Goal: Task Accomplishment & Management: Use online tool/utility

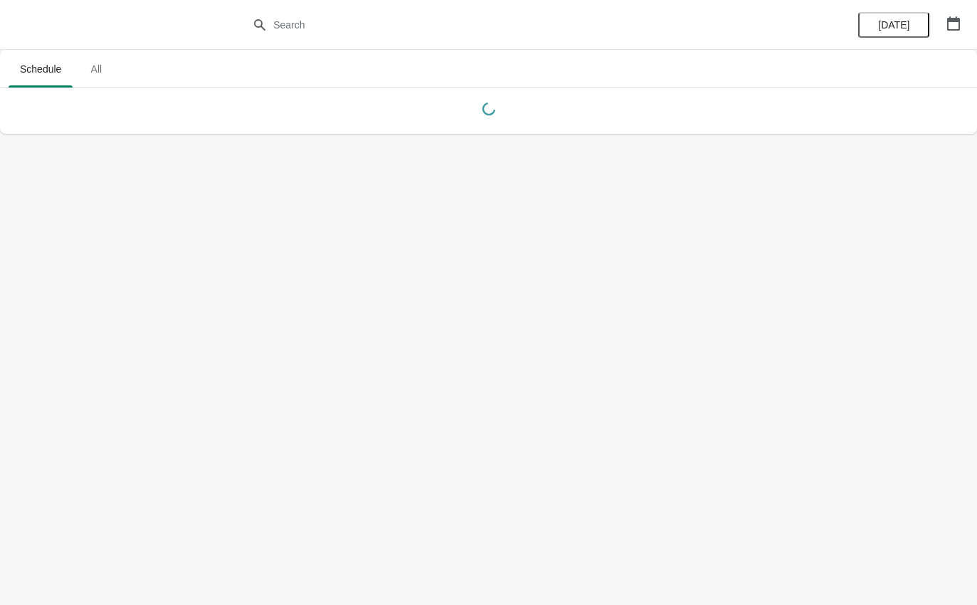
click at [9, 561] on body "Schedule All Schedule All Today" at bounding box center [488, 302] width 977 height 605
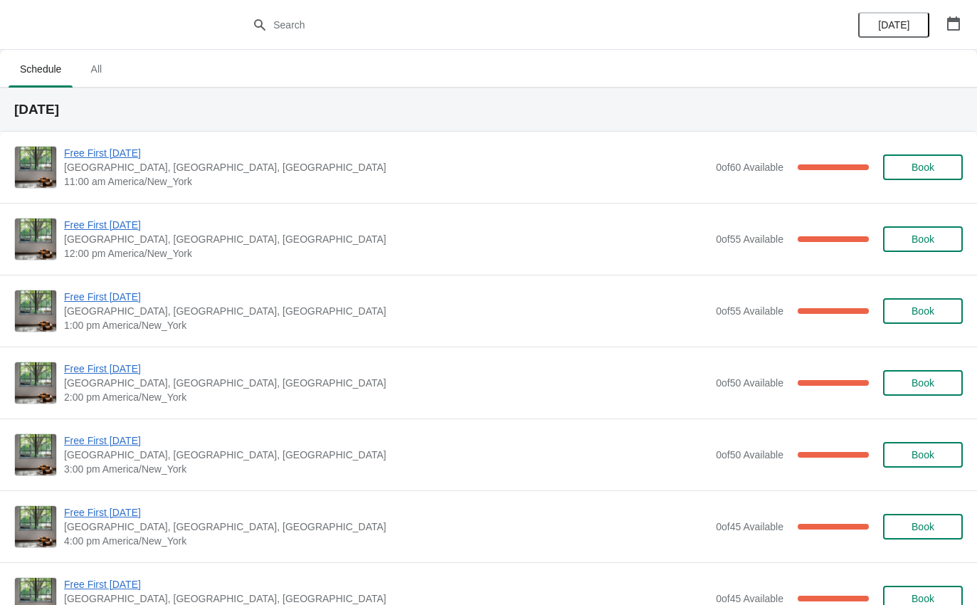
click at [83, 157] on span "Free First [DATE]" at bounding box center [386, 153] width 645 height 14
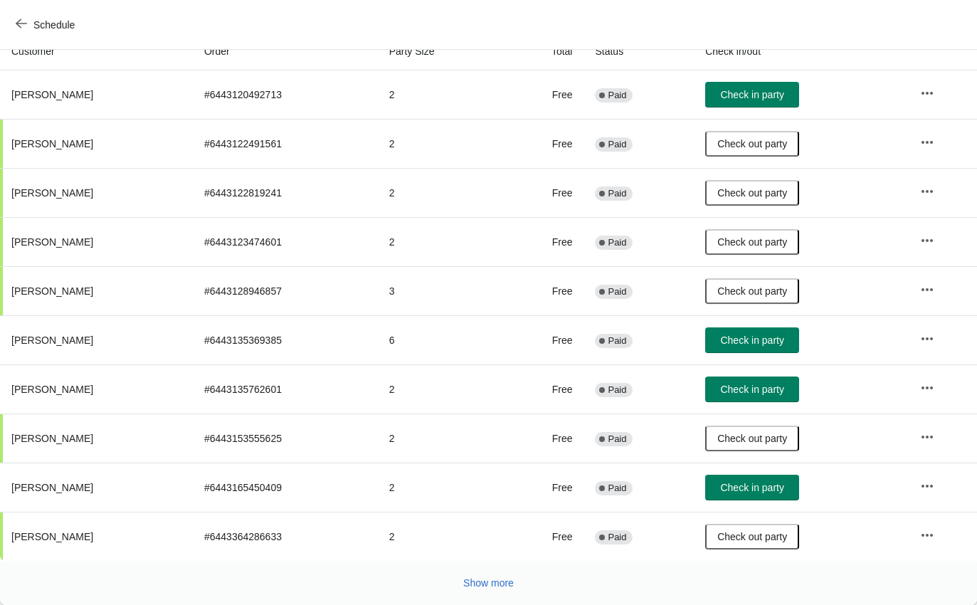
scroll to position [166, 0]
click at [475, 576] on button "Show more" at bounding box center [489, 583] width 62 height 26
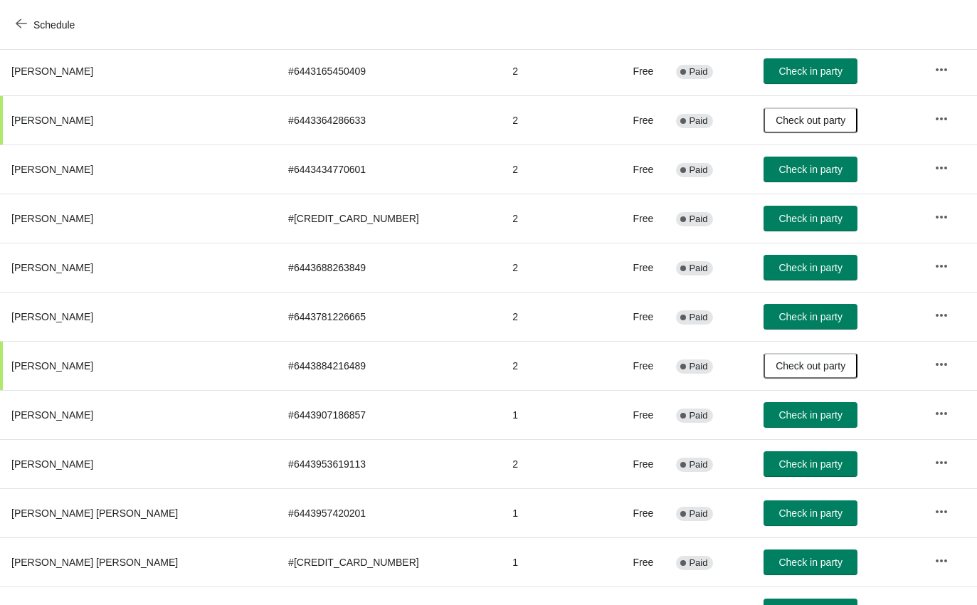
scroll to position [581, 0]
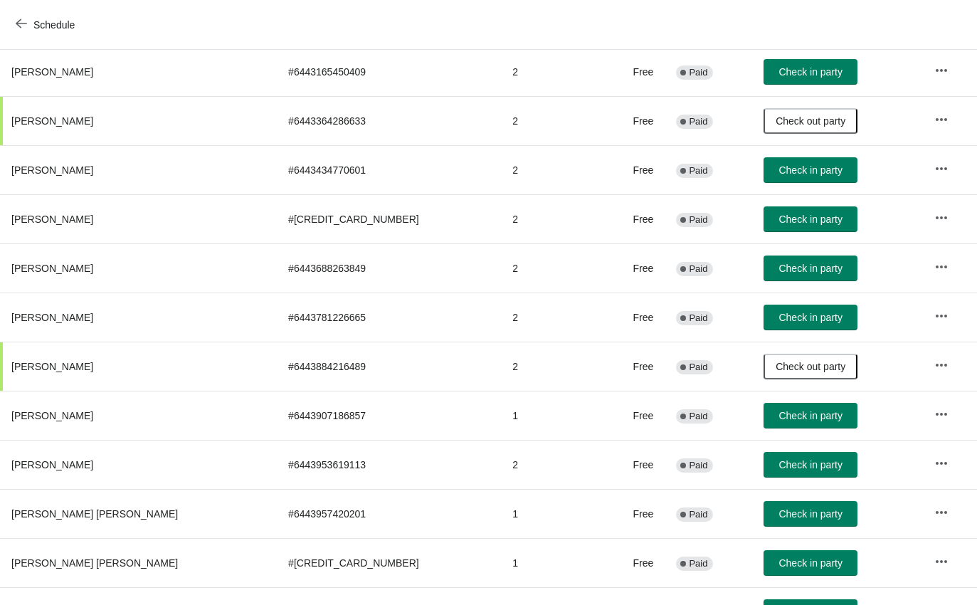
click at [778, 321] on span "Check in party" at bounding box center [809, 317] width 63 height 11
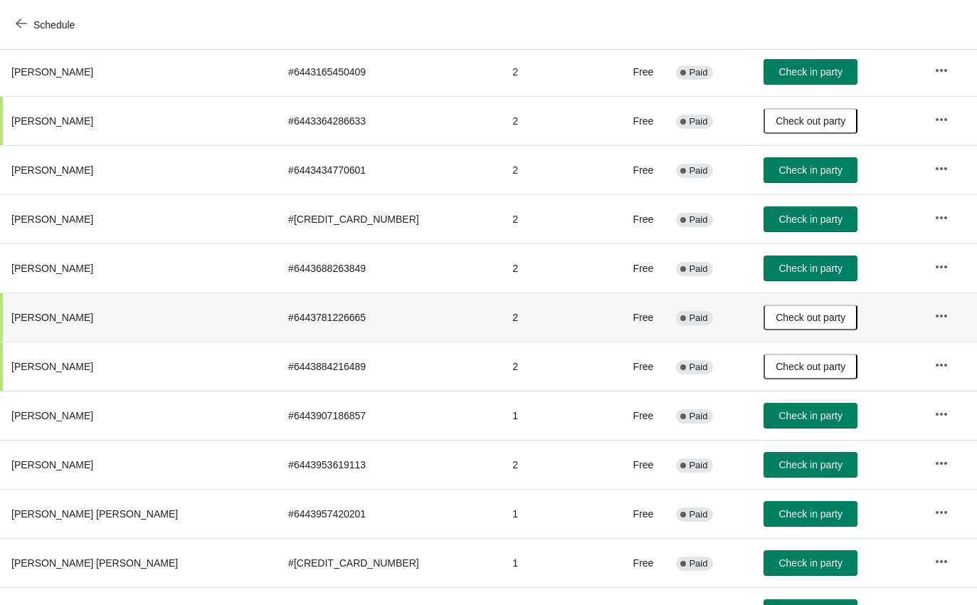
click at [24, 26] on icon "button" at bounding box center [21, 23] width 11 height 11
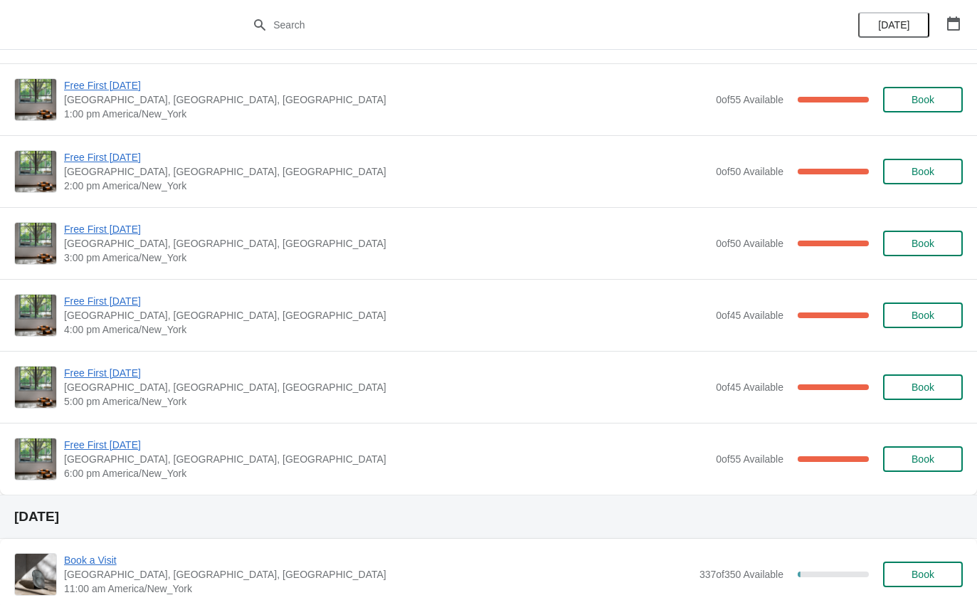
scroll to position [214, 0]
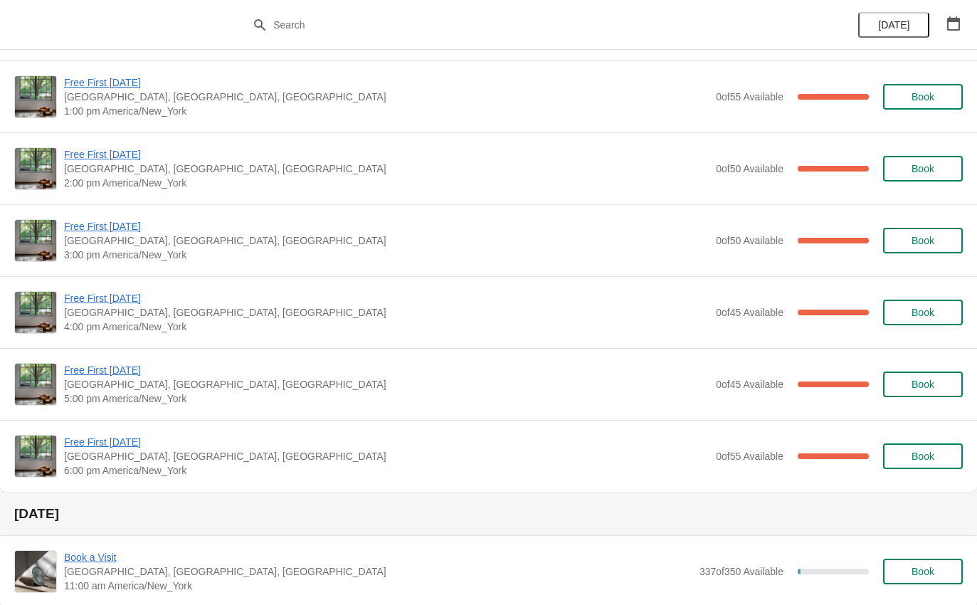
click at [105, 226] on span "Free First [DATE]" at bounding box center [386, 226] width 645 height 14
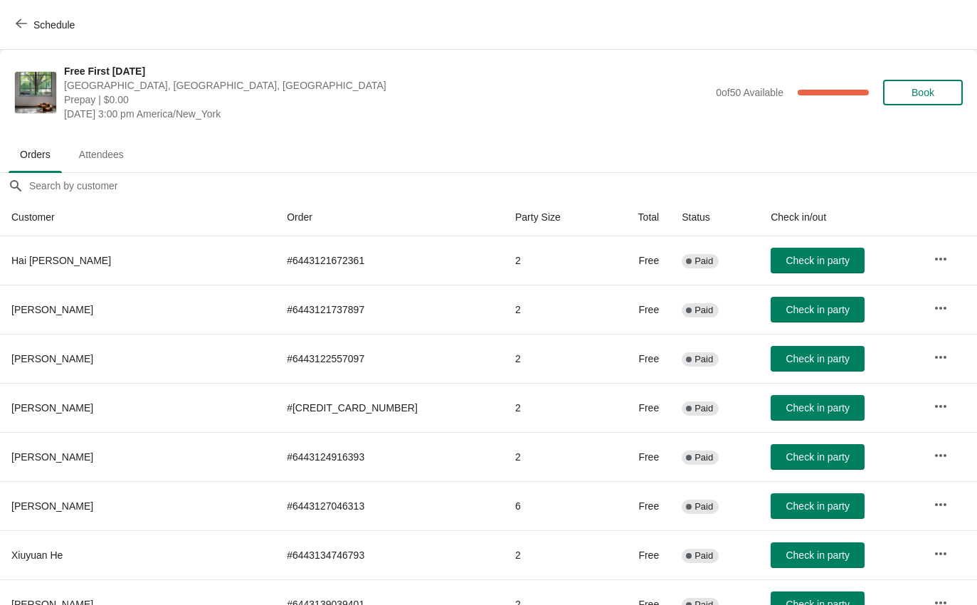
click at [776, 290] on td "Check in party" at bounding box center [840, 309] width 162 height 49
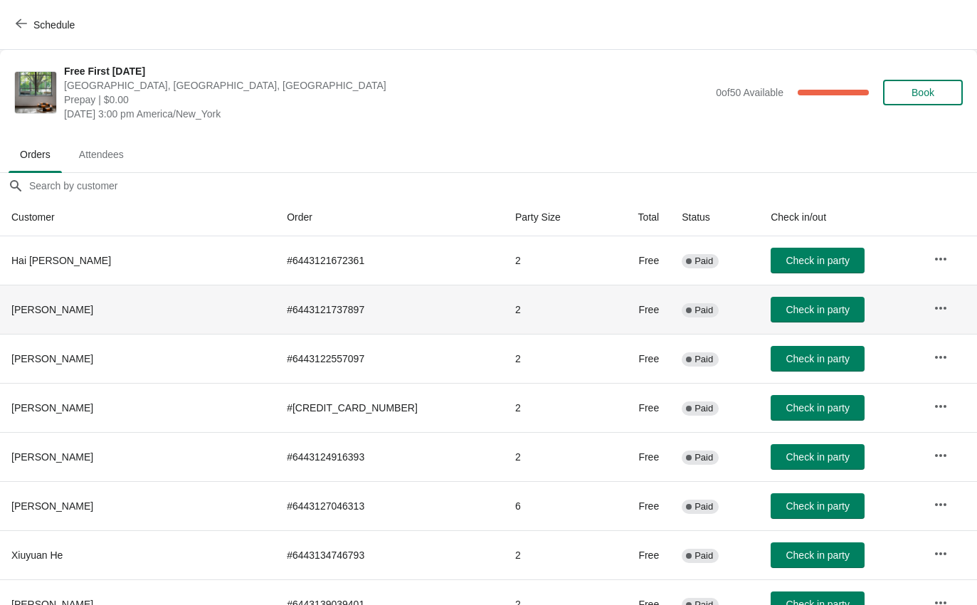
click at [786, 258] on span "Check in party" at bounding box center [817, 260] width 63 height 11
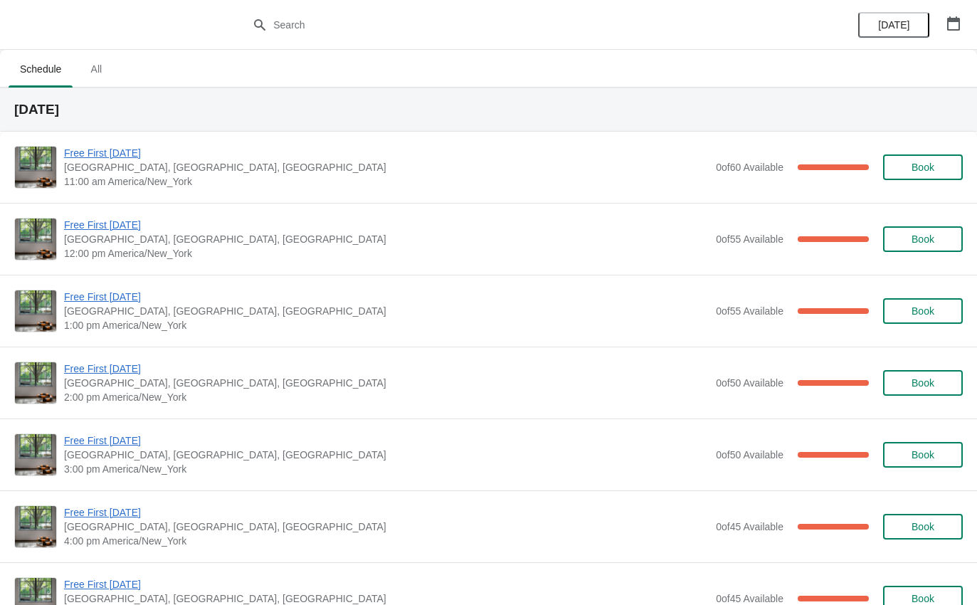
click at [115, 158] on span "Free First [DATE]" at bounding box center [386, 153] width 645 height 14
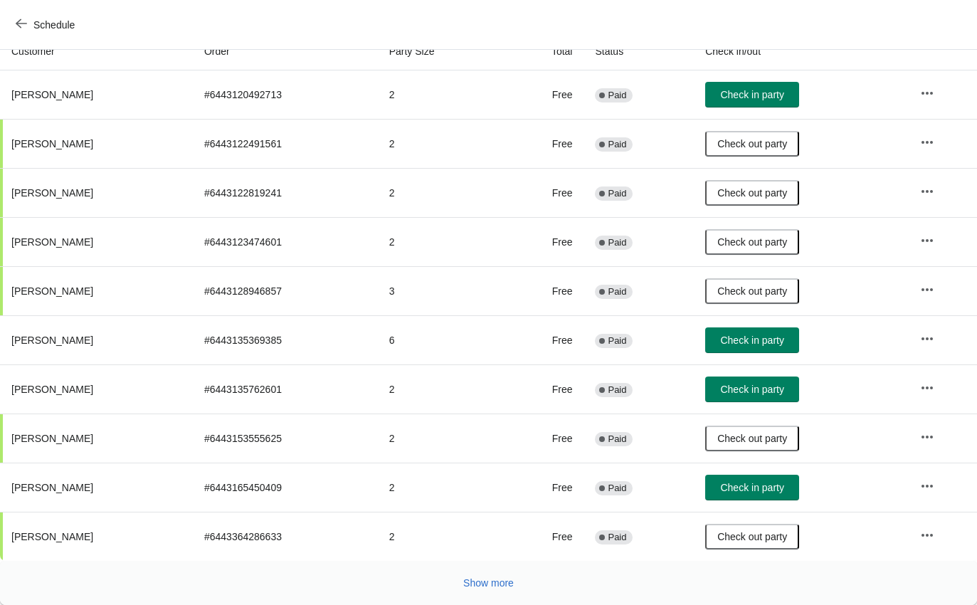
scroll to position [166, 0]
click at [485, 583] on span "Show more" at bounding box center [488, 582] width 51 height 11
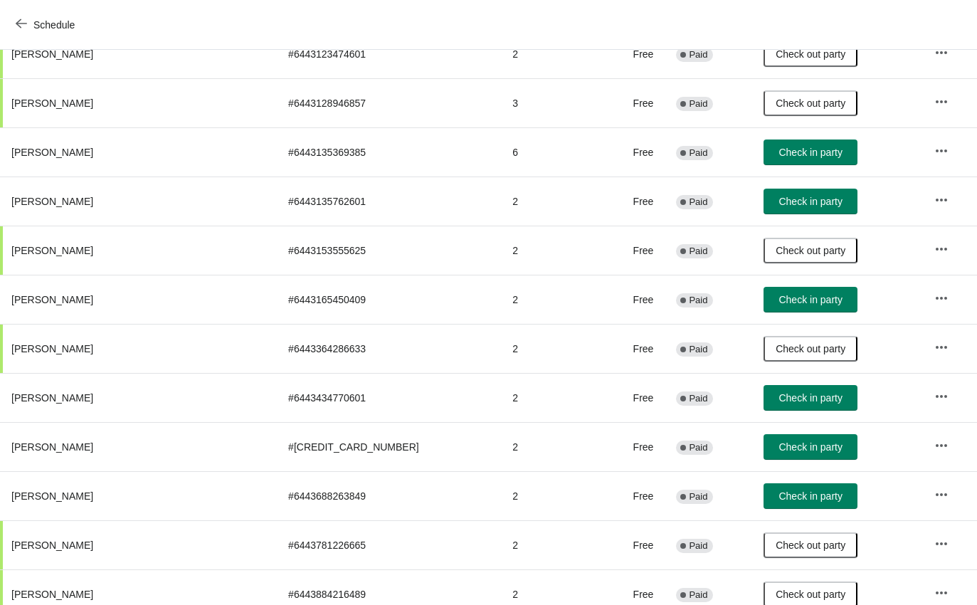
scroll to position [398, -9]
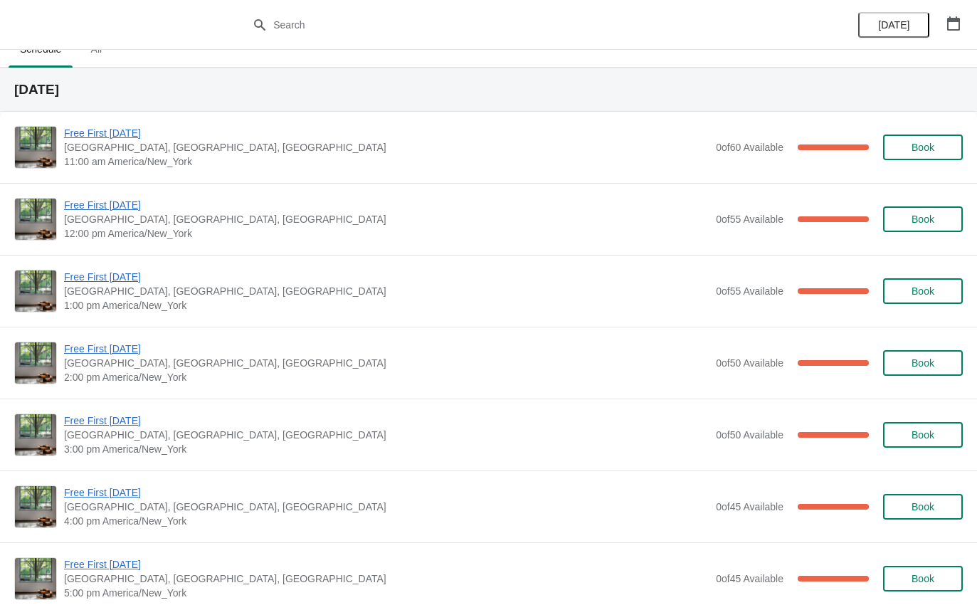
scroll to position [22, 0]
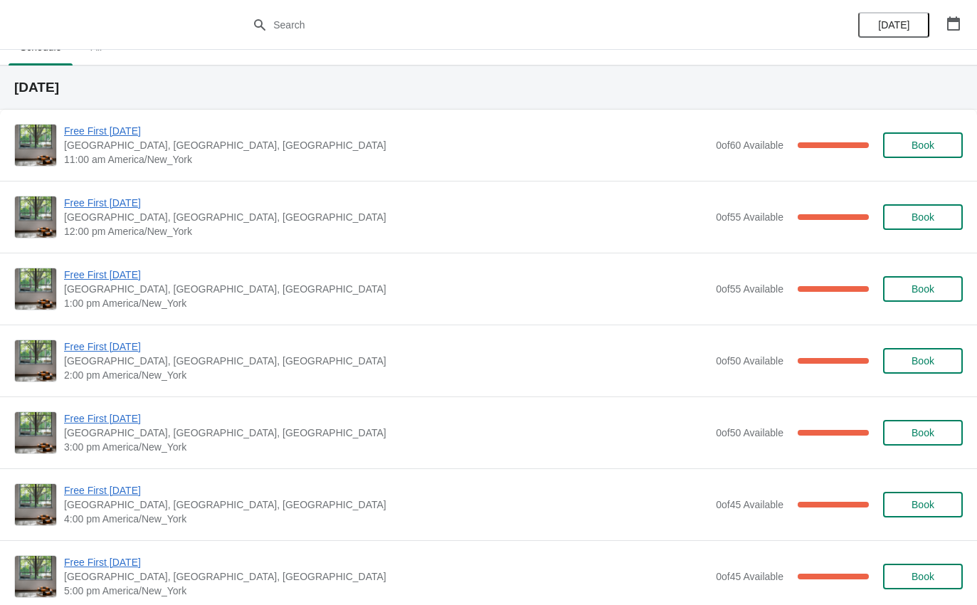
click at [98, 208] on span "Free First [DATE]" at bounding box center [386, 203] width 645 height 14
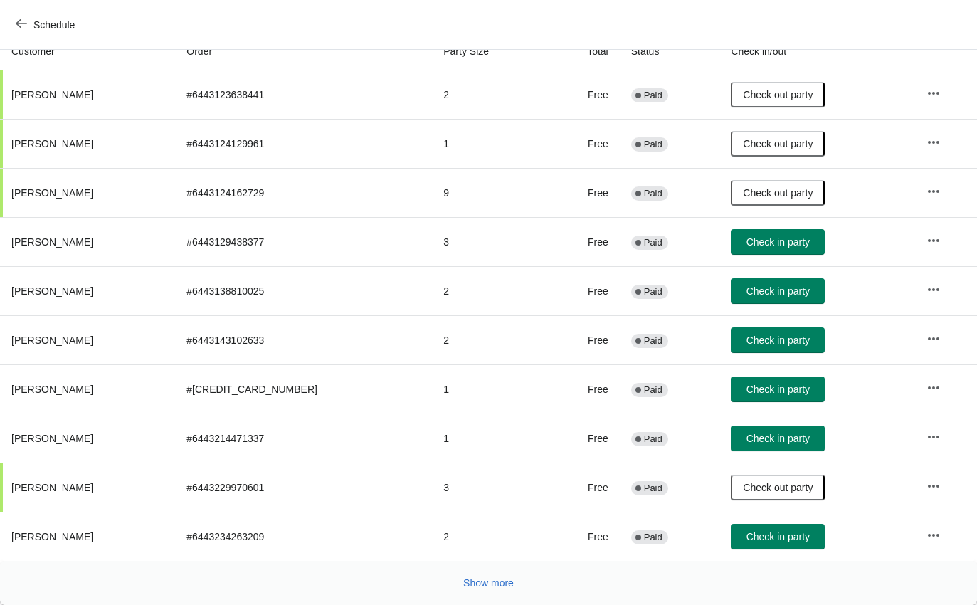
scroll to position [166, 0]
click at [495, 579] on span "Show more" at bounding box center [488, 582] width 51 height 11
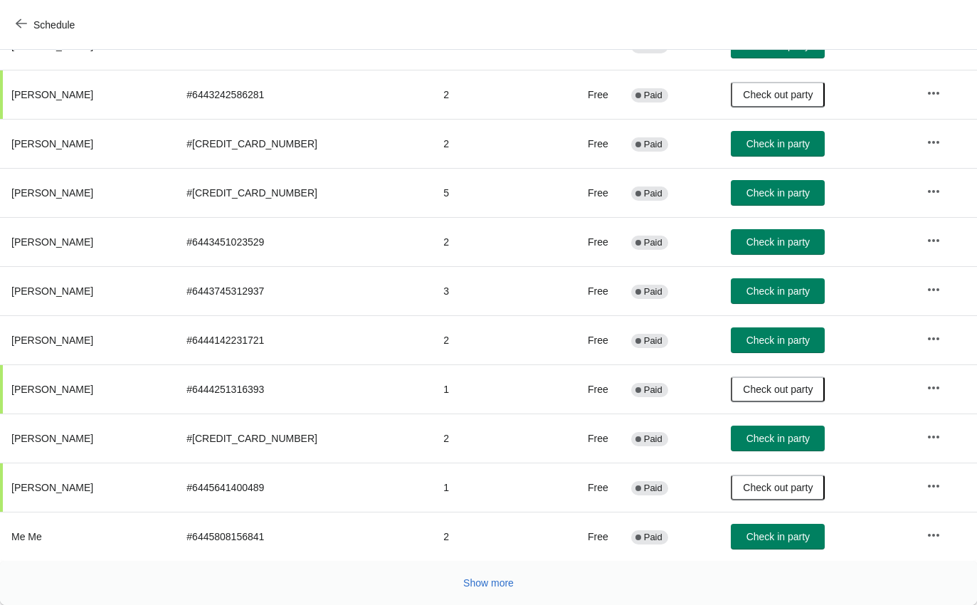
scroll to position [657, 0]
click at [497, 581] on span "Show more" at bounding box center [488, 582] width 51 height 11
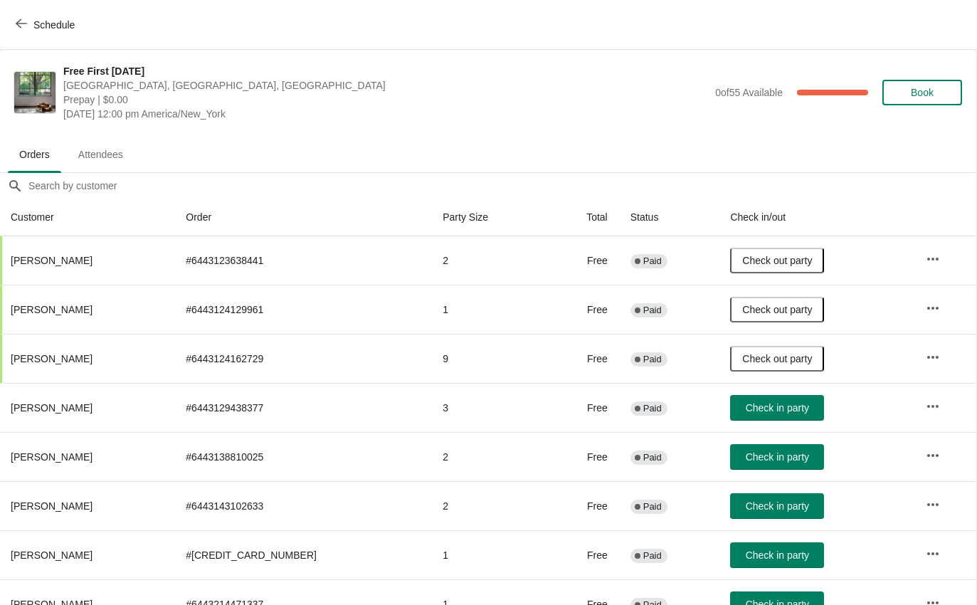
scroll to position [0, 1]
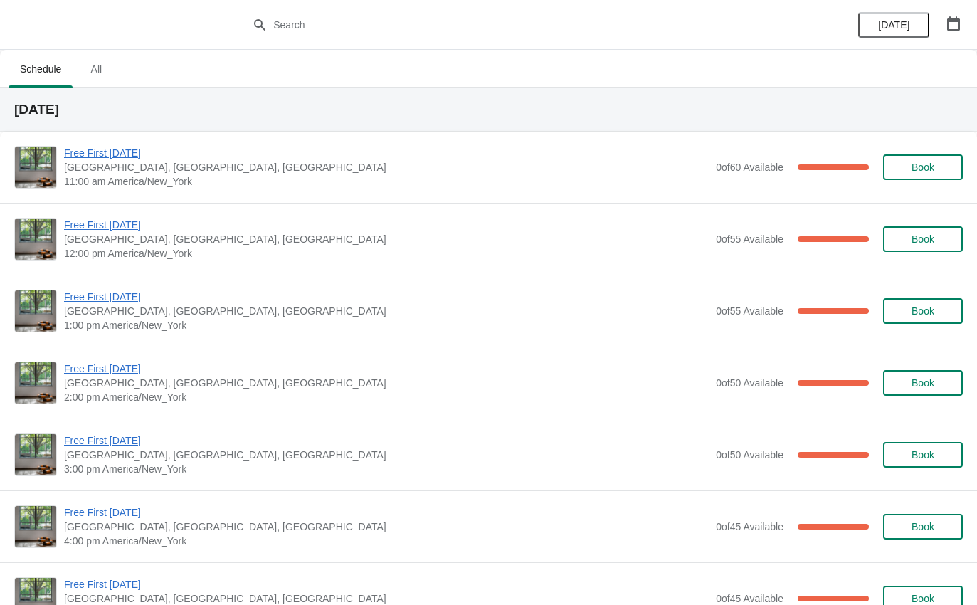
click at [127, 297] on span "Free First [DATE]" at bounding box center [386, 297] width 645 height 14
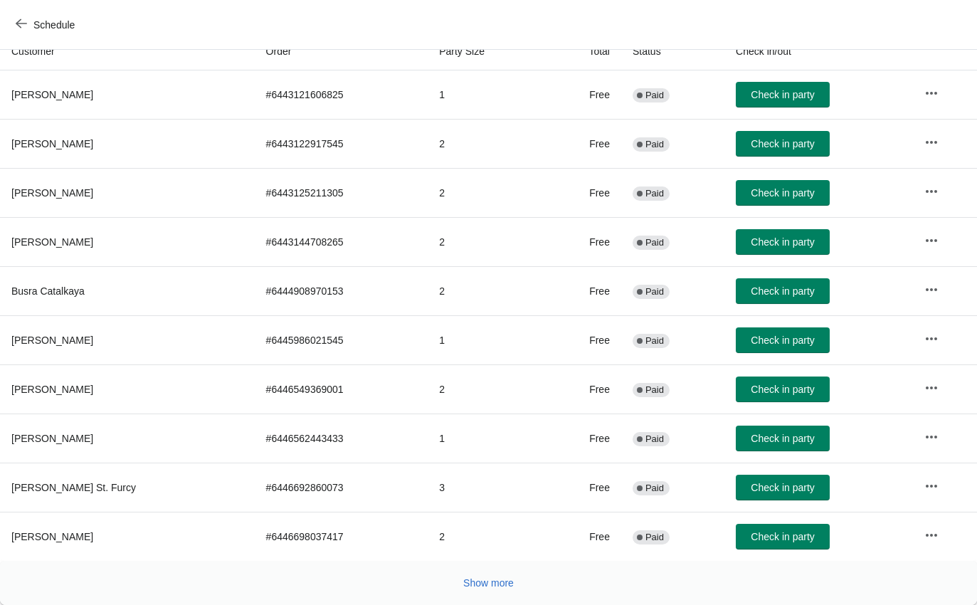
scroll to position [196, -8]
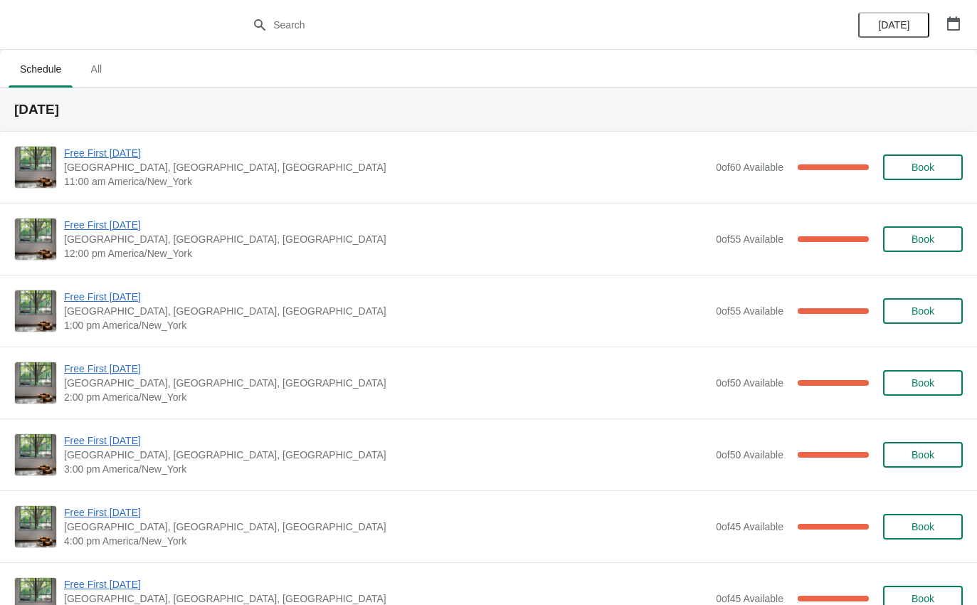
click at [117, 297] on span "Free First [DATE]" at bounding box center [386, 297] width 645 height 14
click at [115, 300] on span "Free First [DATE]" at bounding box center [386, 297] width 645 height 14
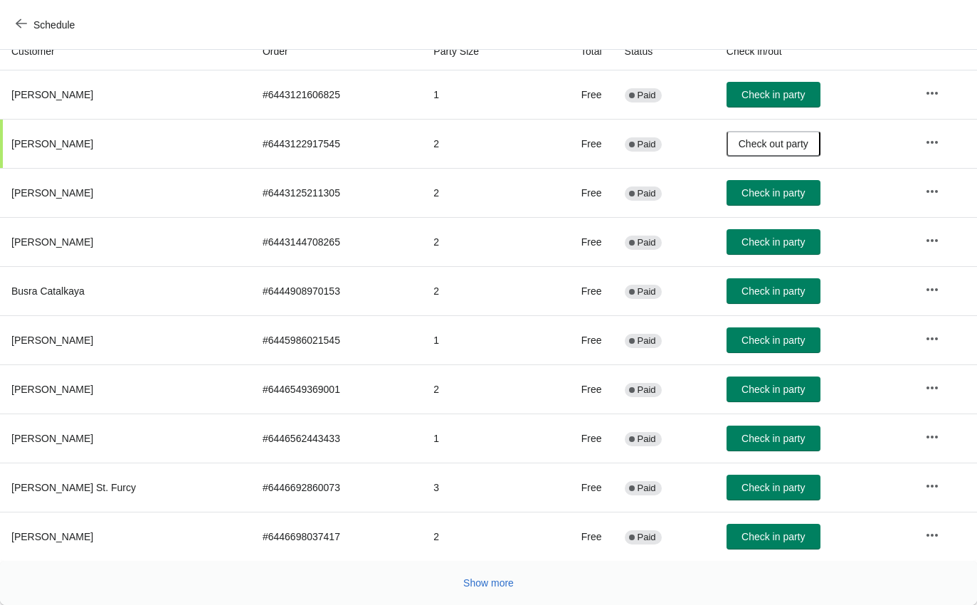
scroll to position [166, 0]
click at [490, 582] on span "Show more" at bounding box center [488, 582] width 51 height 11
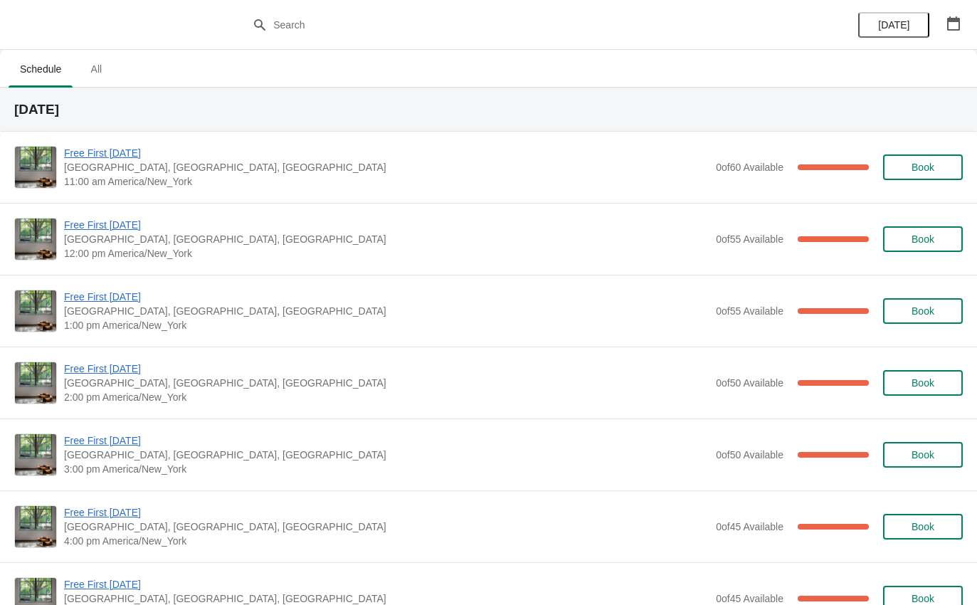
click at [125, 301] on span "Free First [DATE]" at bounding box center [386, 297] width 645 height 14
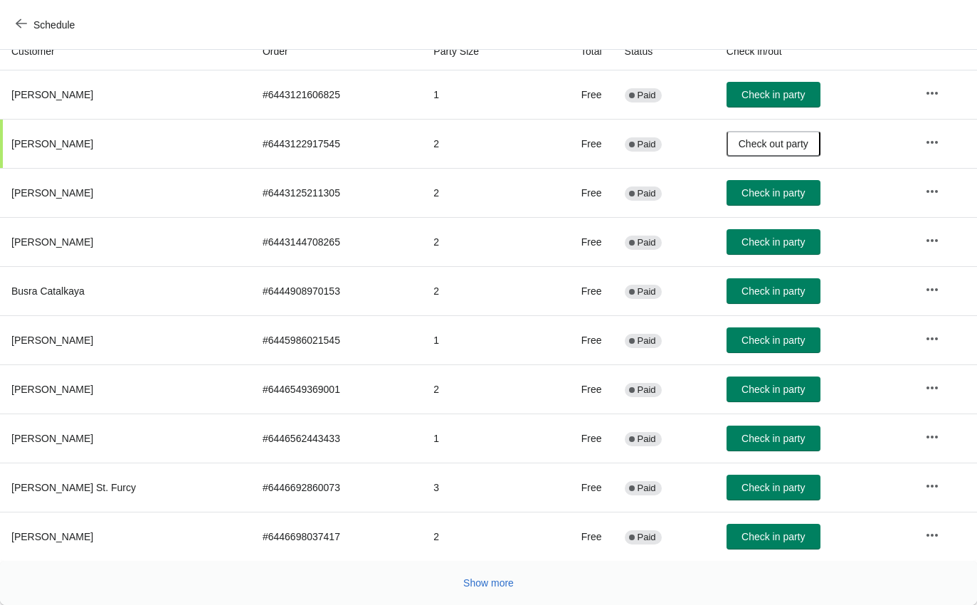
scroll to position [166, 0]
click at [494, 586] on span "Show more" at bounding box center [488, 582] width 51 height 11
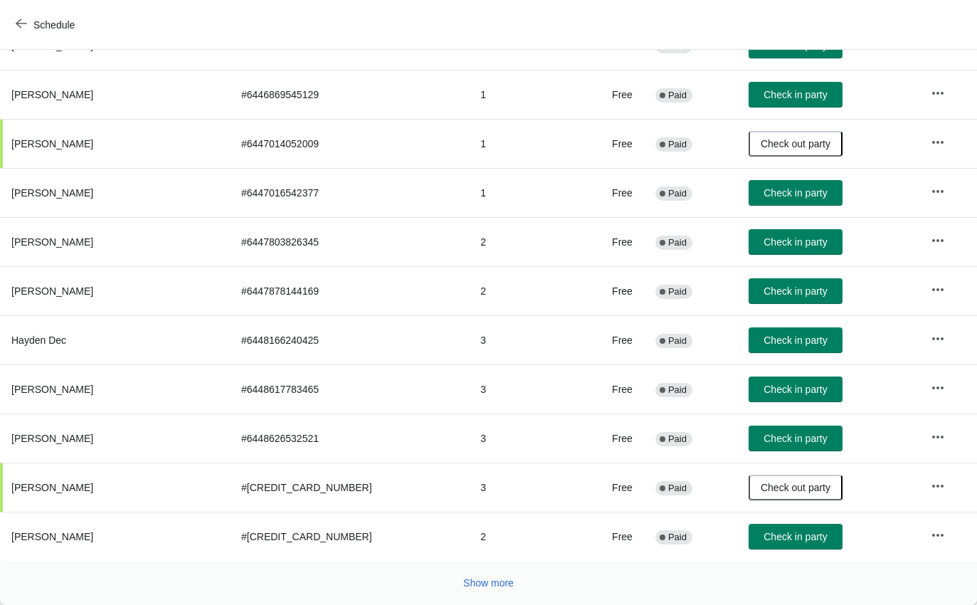
scroll to position [657, 0]
click at [493, 575] on button "Show more" at bounding box center [489, 583] width 62 height 26
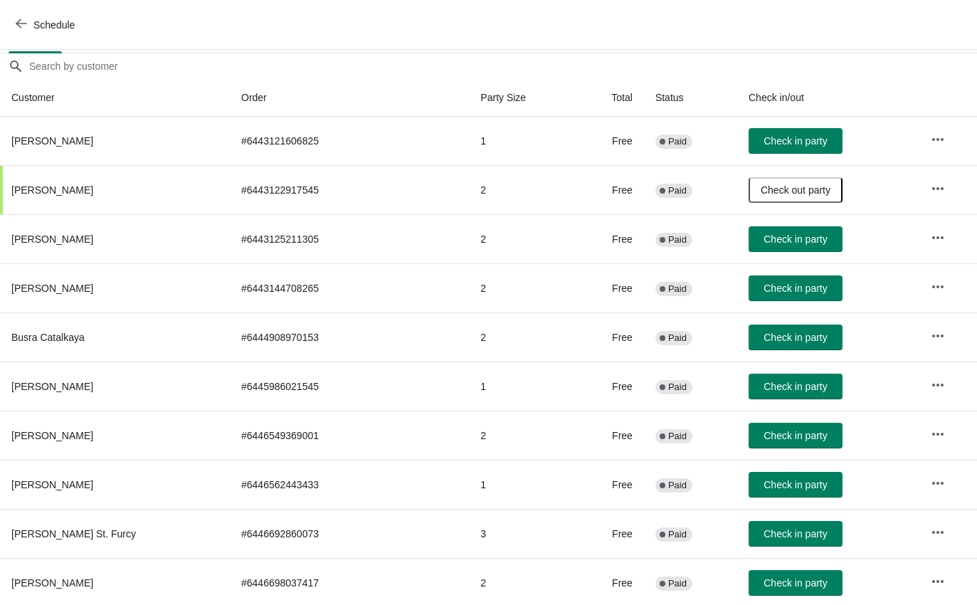
scroll to position [142, -26]
